Goal: Task Accomplishment & Management: Manage account settings

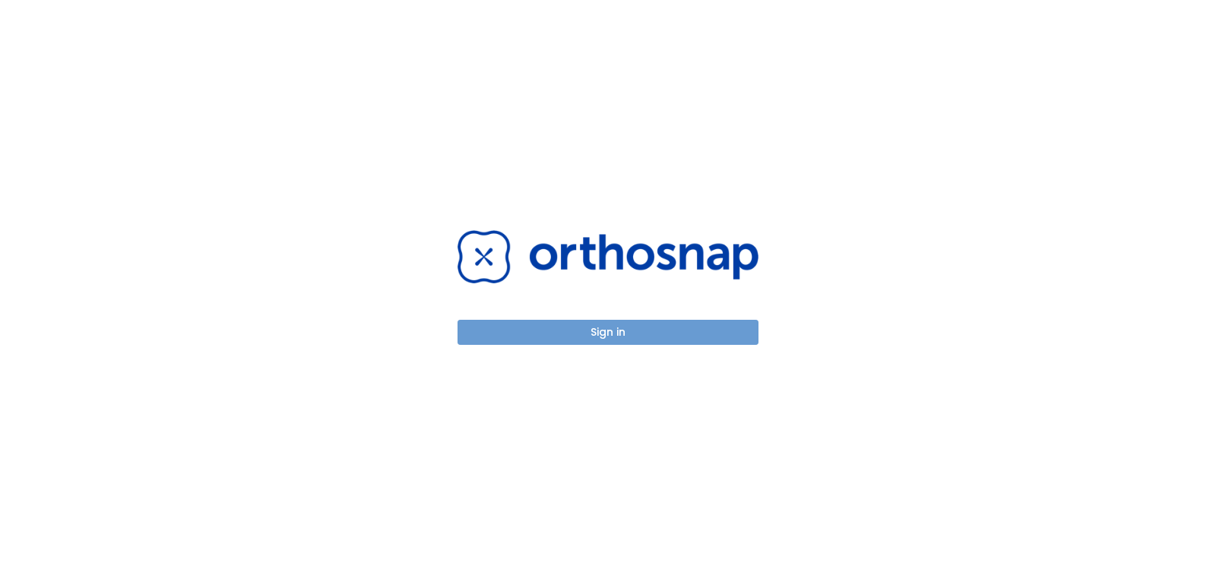
click at [647, 334] on button "Sign in" at bounding box center [607, 332] width 301 height 25
click at [620, 327] on button "Sign in" at bounding box center [607, 332] width 301 height 25
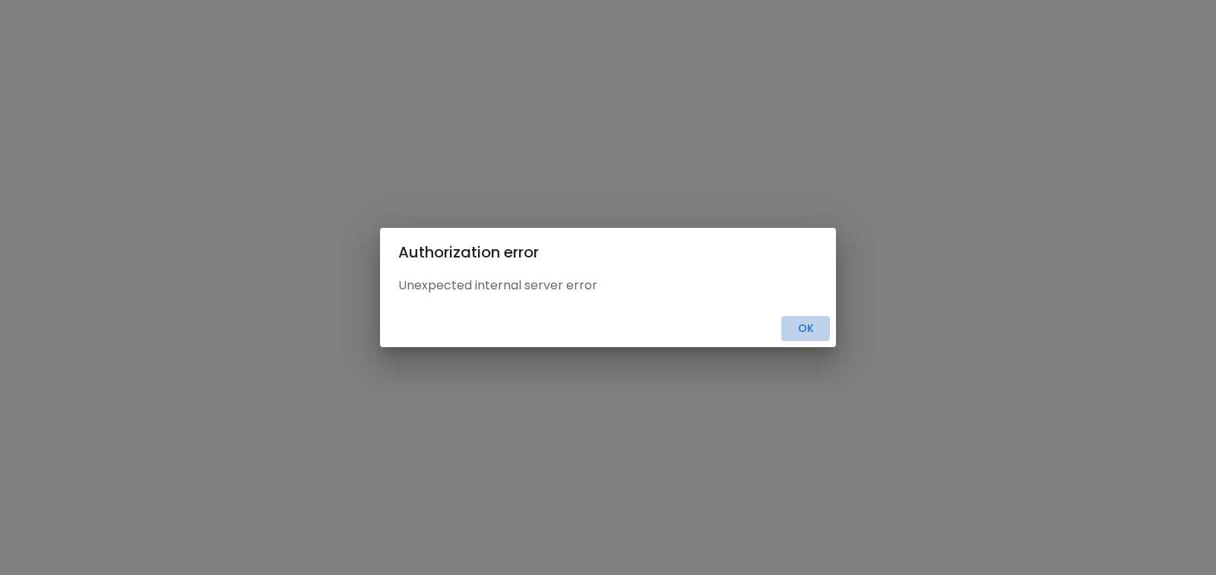
click at [800, 328] on button "Ok" at bounding box center [805, 328] width 49 height 25
click at [799, 331] on button "Ok" at bounding box center [805, 328] width 49 height 25
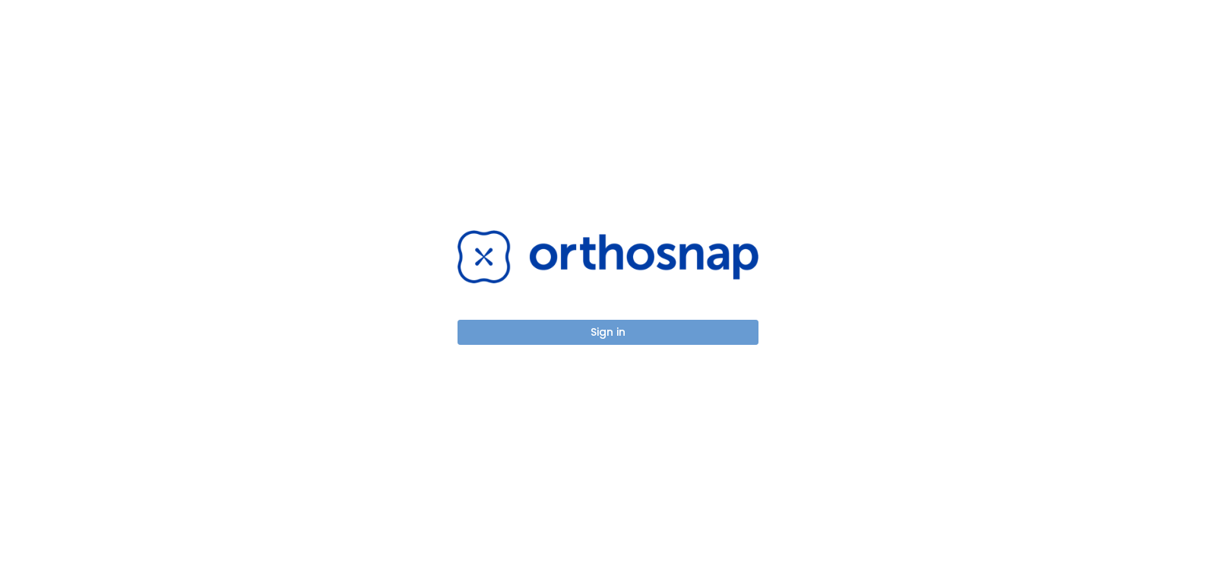
click at [642, 332] on button "Sign in" at bounding box center [607, 332] width 301 height 25
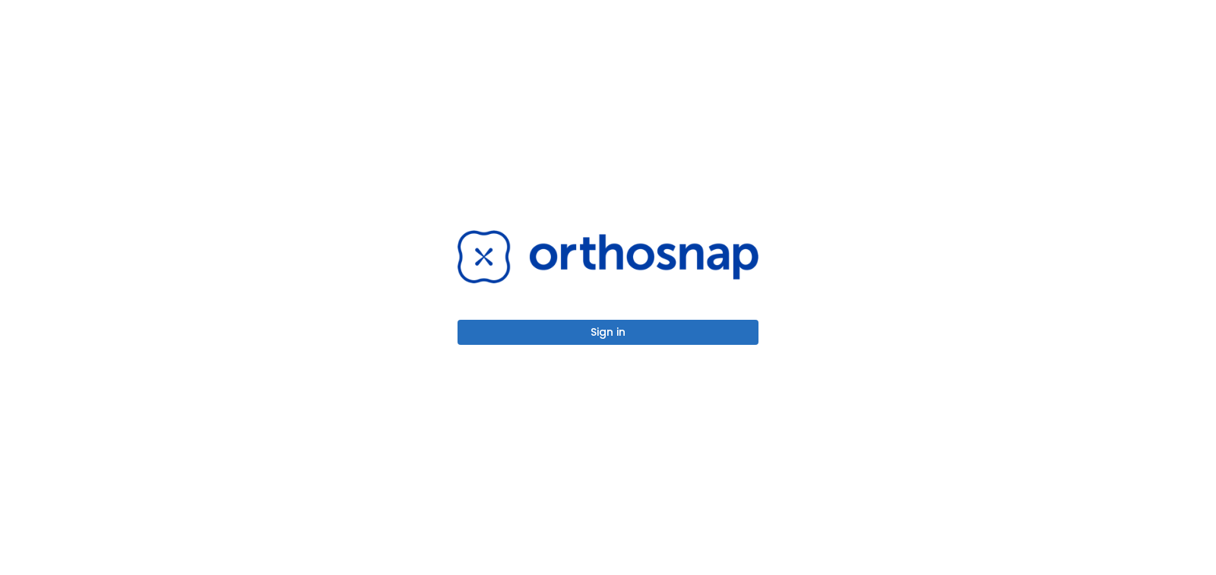
click at [612, 333] on button "Sign in" at bounding box center [607, 332] width 301 height 25
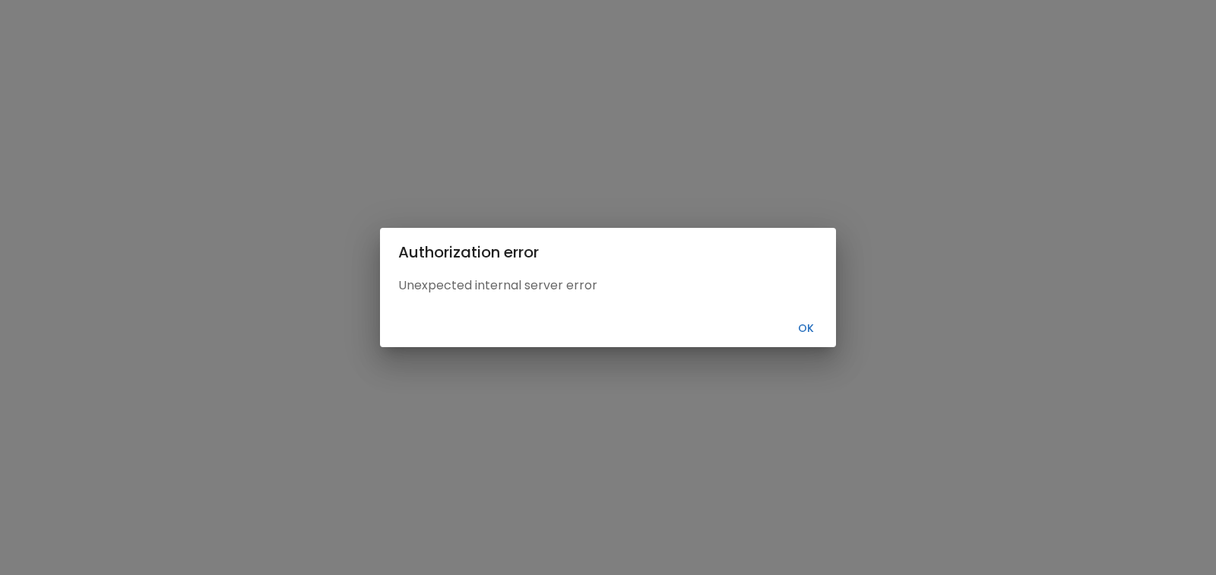
click at [799, 331] on button "Ok" at bounding box center [805, 328] width 49 height 25
